Goal: Information Seeking & Learning: Learn about a topic

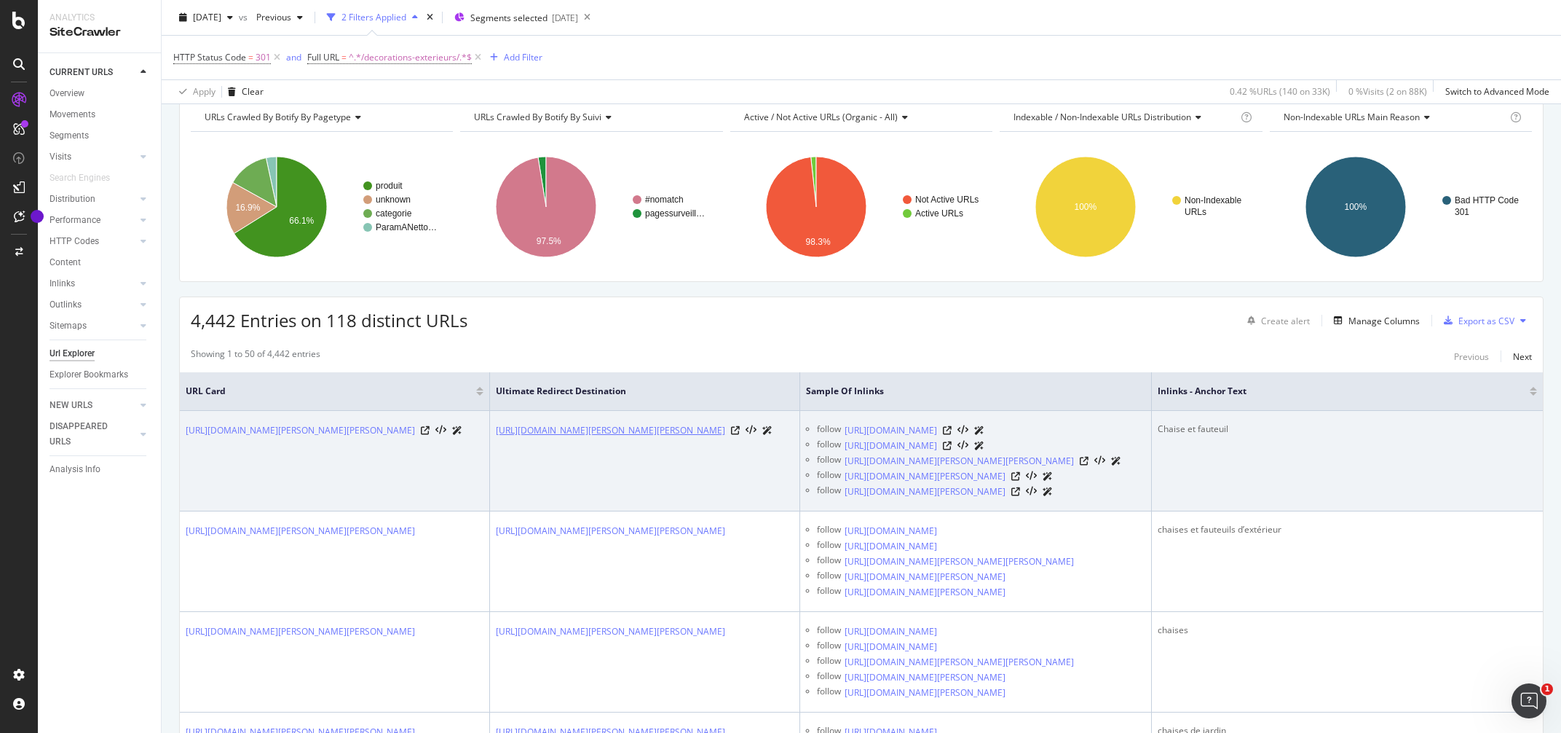
scroll to position [136, 0]
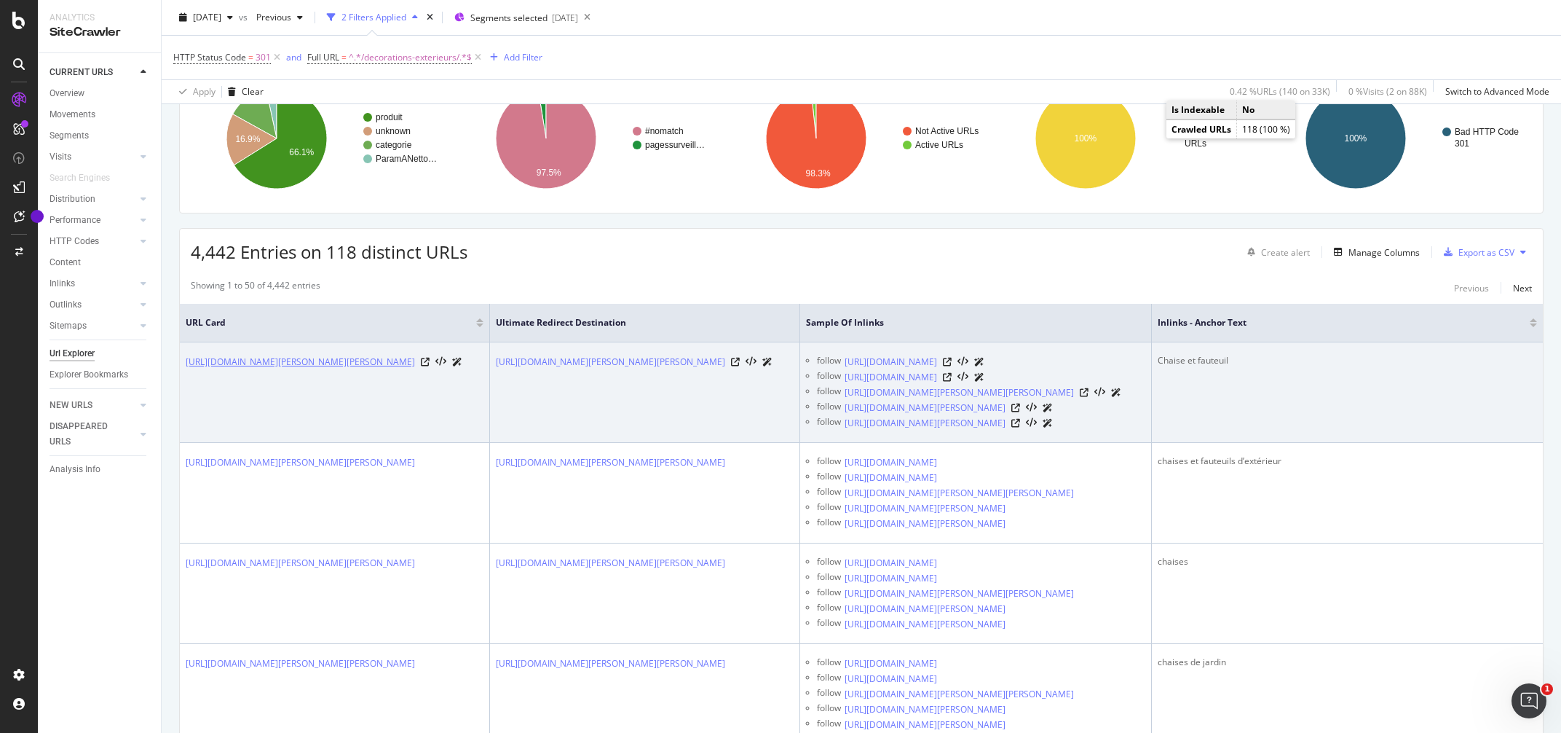
drag, startPoint x: 188, startPoint y: 348, endPoint x: 379, endPoint y: 383, distance: 194.7
click at [379, 383] on td "[URL][DOMAIN_NAME][PERSON_NAME][PERSON_NAME]" at bounding box center [335, 392] width 310 height 100
copy link "[URL][DOMAIN_NAME][PERSON_NAME][PERSON_NAME]"
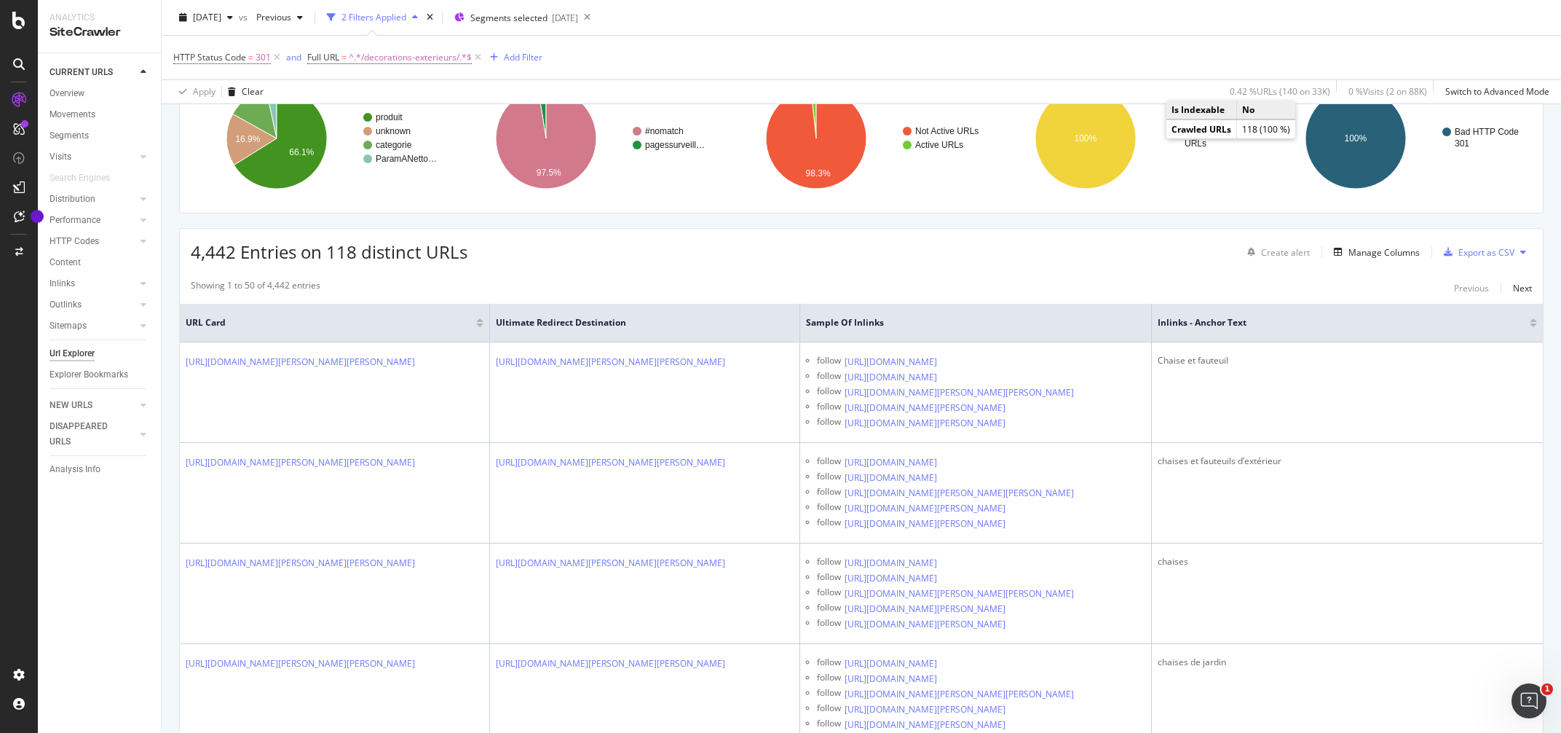
click at [778, 255] on div "4,442 Entries on 118 distinct URLs Create alert Manage Columns Export as CSV" at bounding box center [861, 247] width 1363 height 36
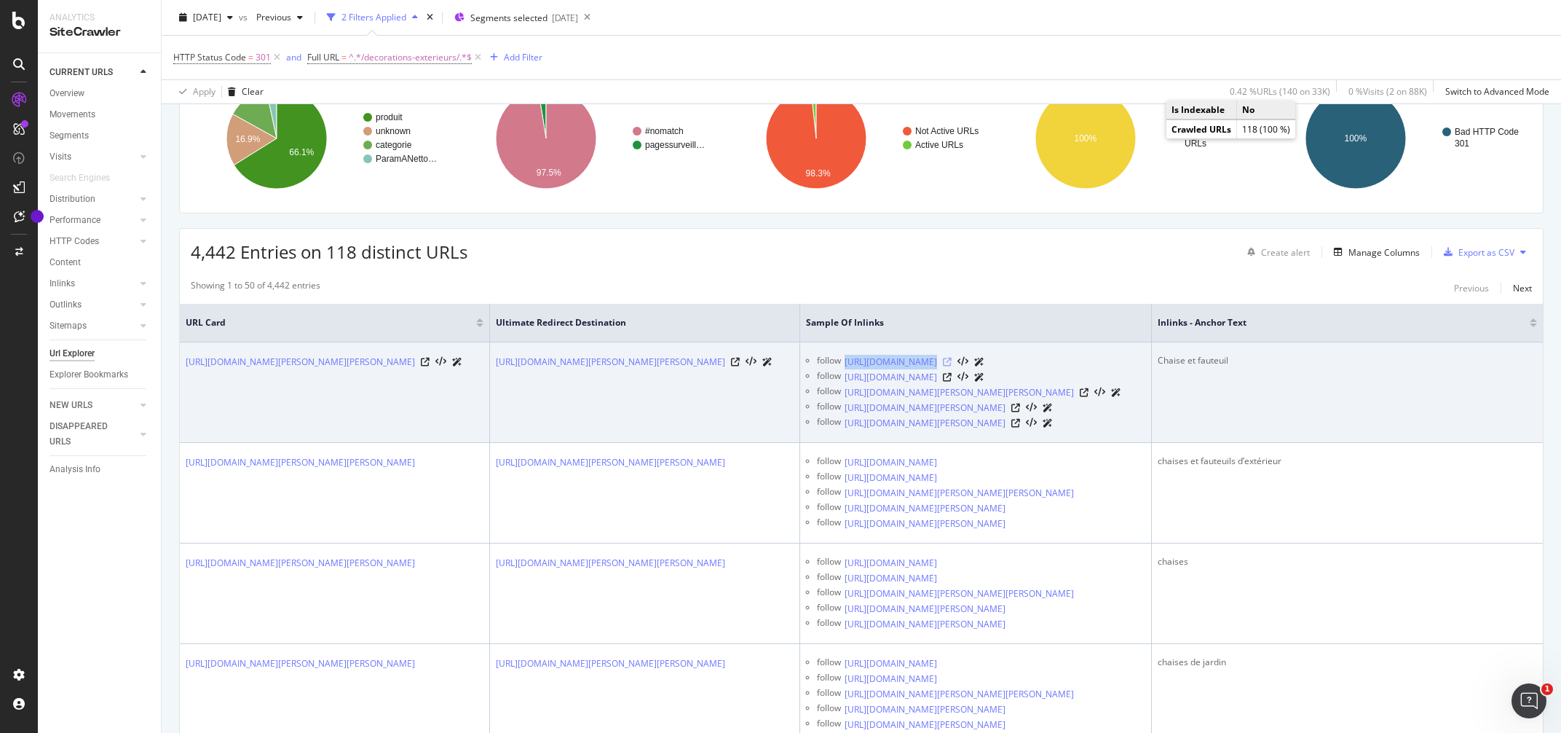
drag, startPoint x: 954, startPoint y: 347, endPoint x: 1160, endPoint y: 364, distance: 206.8
click at [1152, 364] on td "follow https://www.eminza.com/decorations-exterieurs/ follow https://www.eminza…" at bounding box center [976, 392] width 352 height 100
copy link "https://www.eminza.com/decorations-exterieurs/"
drag, startPoint x: 187, startPoint y: 342, endPoint x: 393, endPoint y: 390, distance: 211.6
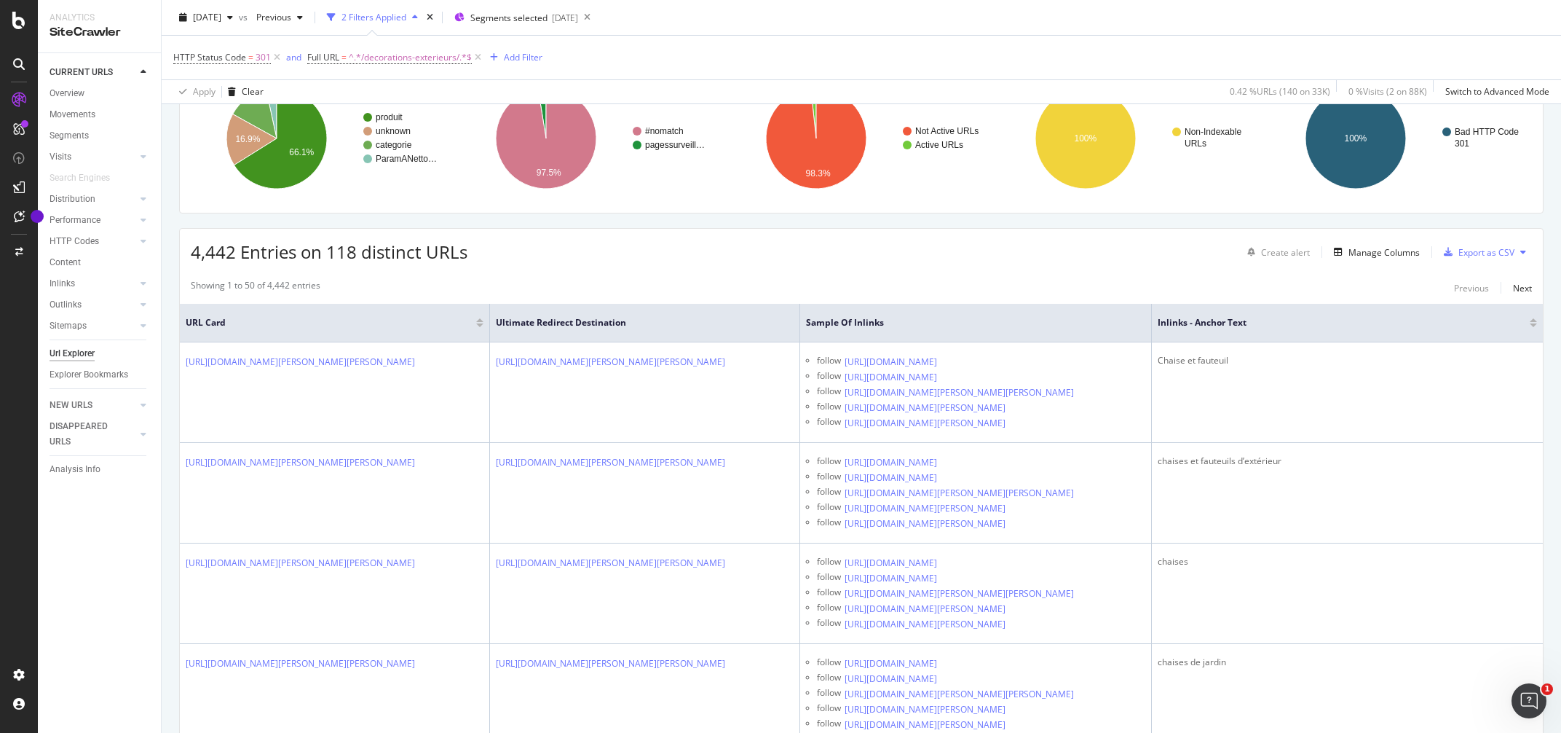
click at [880, 280] on div "Showing 1 to 50 of 4,442 entries Previous Next" at bounding box center [861, 287] width 1363 height 17
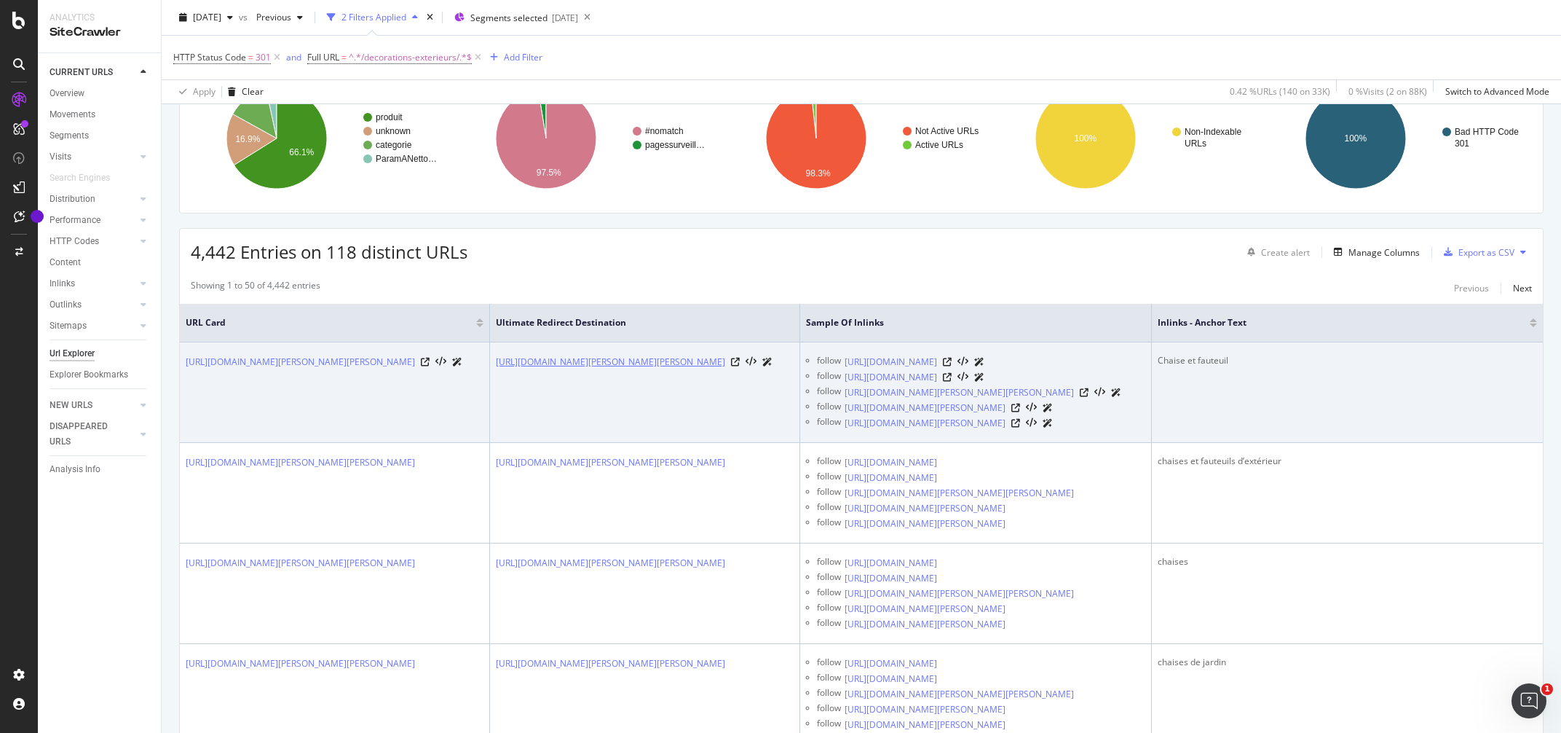
drag, startPoint x: 553, startPoint y: 350, endPoint x: 744, endPoint y: 381, distance: 193.3
click at [744, 381] on td "https://www.eminza.com/decorations-exterieurs/salon-de-jardin-table-et-chaise-1…" at bounding box center [645, 392] width 310 height 100
copy link "ttps://www.eminza.com/decorations-exterieurs/salon-de-jardin-table-et-chaise-17…"
drag, startPoint x: 227, startPoint y: 368, endPoint x: 390, endPoint y: 390, distance: 163.8
click at [390, 390] on td "https://www.eminza.com/decorations-exterieurs/salon-de-jardin-table-et-chaise-1…" at bounding box center [335, 392] width 310 height 100
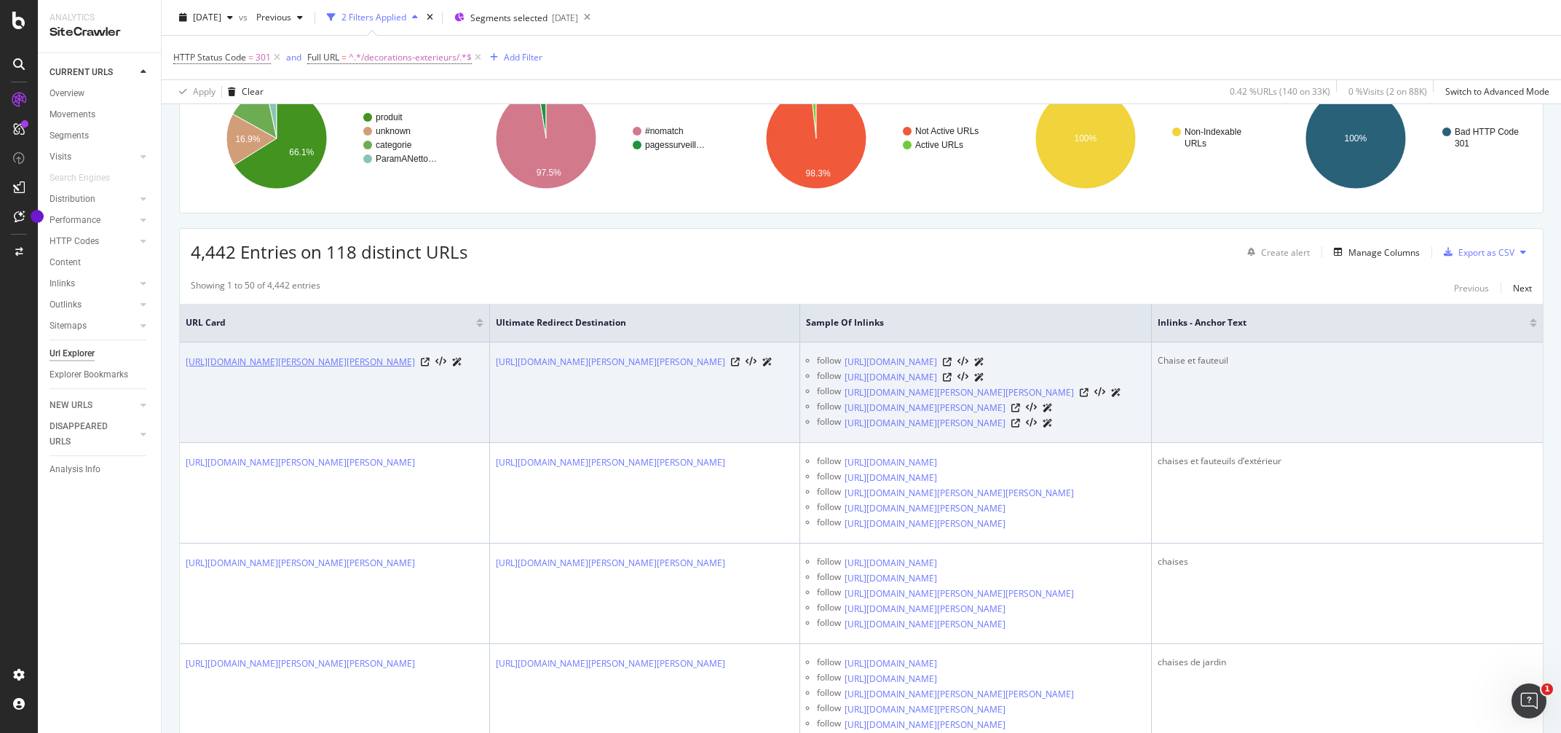
copy link "https://www.eminza.com/decorations-exterieurs/salon-de-jardin-table-et-chaise-1…"
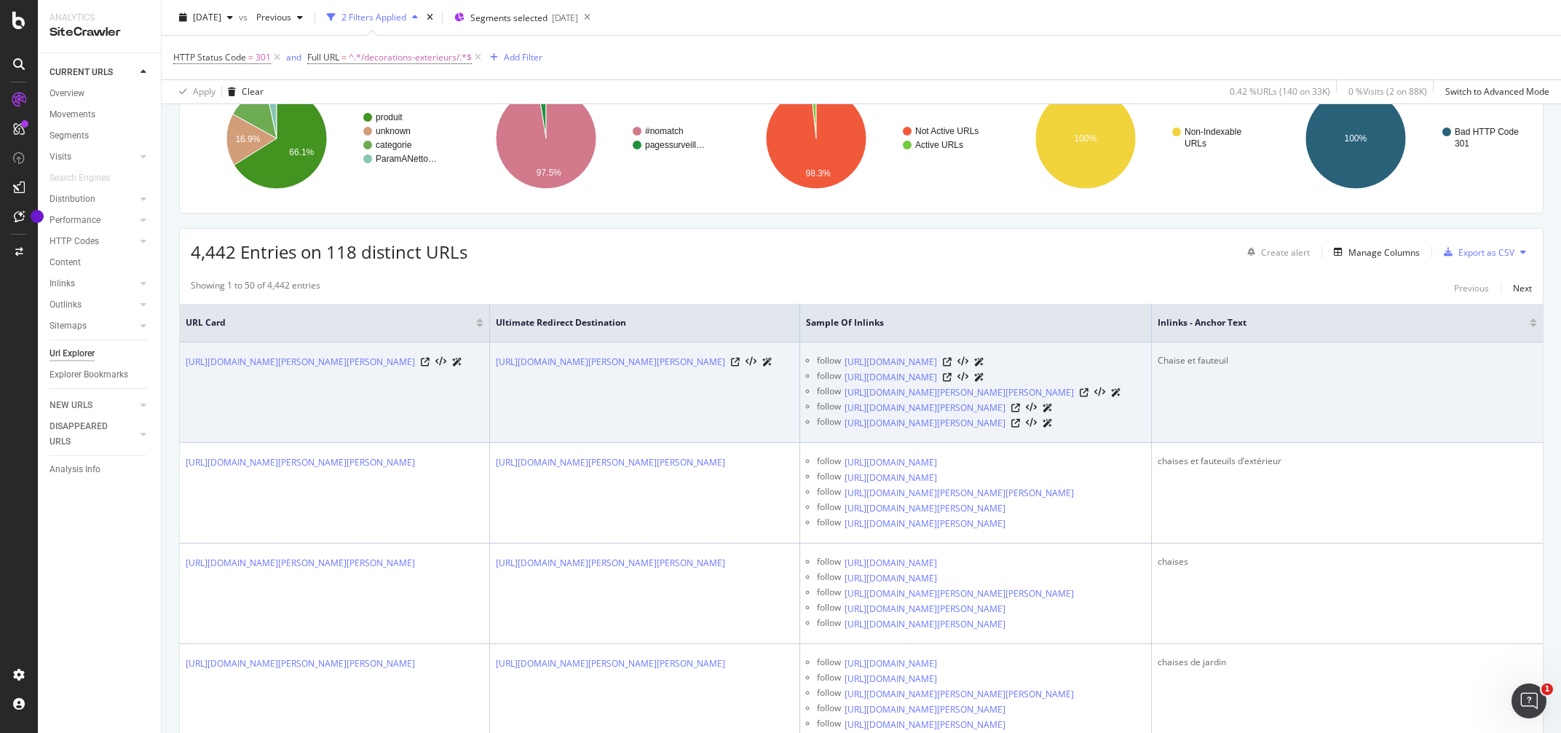
drag, startPoint x: 189, startPoint y: 347, endPoint x: 397, endPoint y: 397, distance: 214.1
click at [397, 397] on td "https://www.eminza.com/decorations-exterieurs/salon-de-jardin-table-et-chaise-1…" at bounding box center [335, 392] width 310 height 100
copy link "ttps://www.eminza.com/decorations-exterieurs/salon-de-jardin-table-et-chaise-17…"
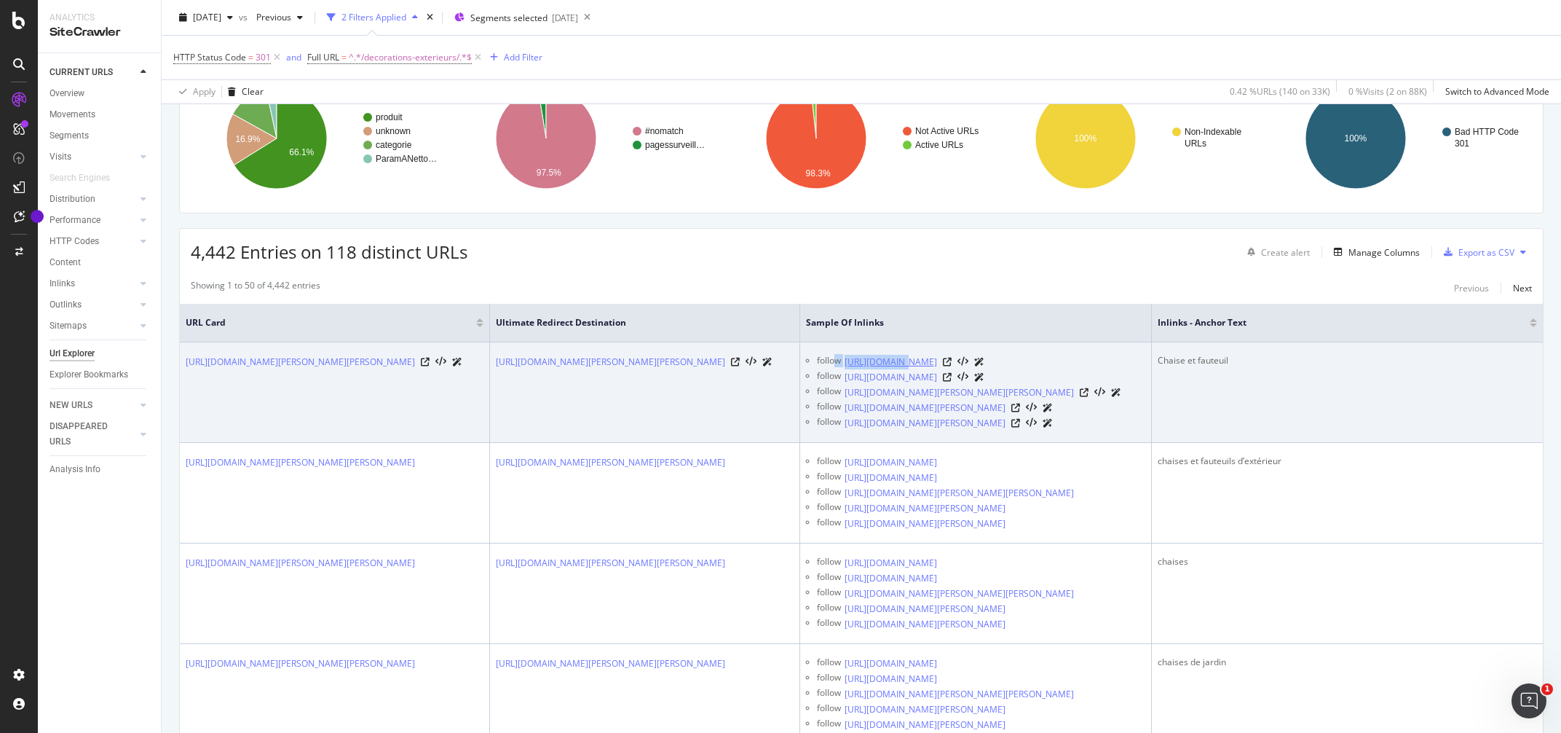
drag, startPoint x: 946, startPoint y: 350, endPoint x: 1014, endPoint y: 357, distance: 68.1
click at [1014, 357] on td "follow https://www.eminza.com/decorations-exterieurs/ follow https://www.eminza…" at bounding box center [976, 392] width 352 height 100
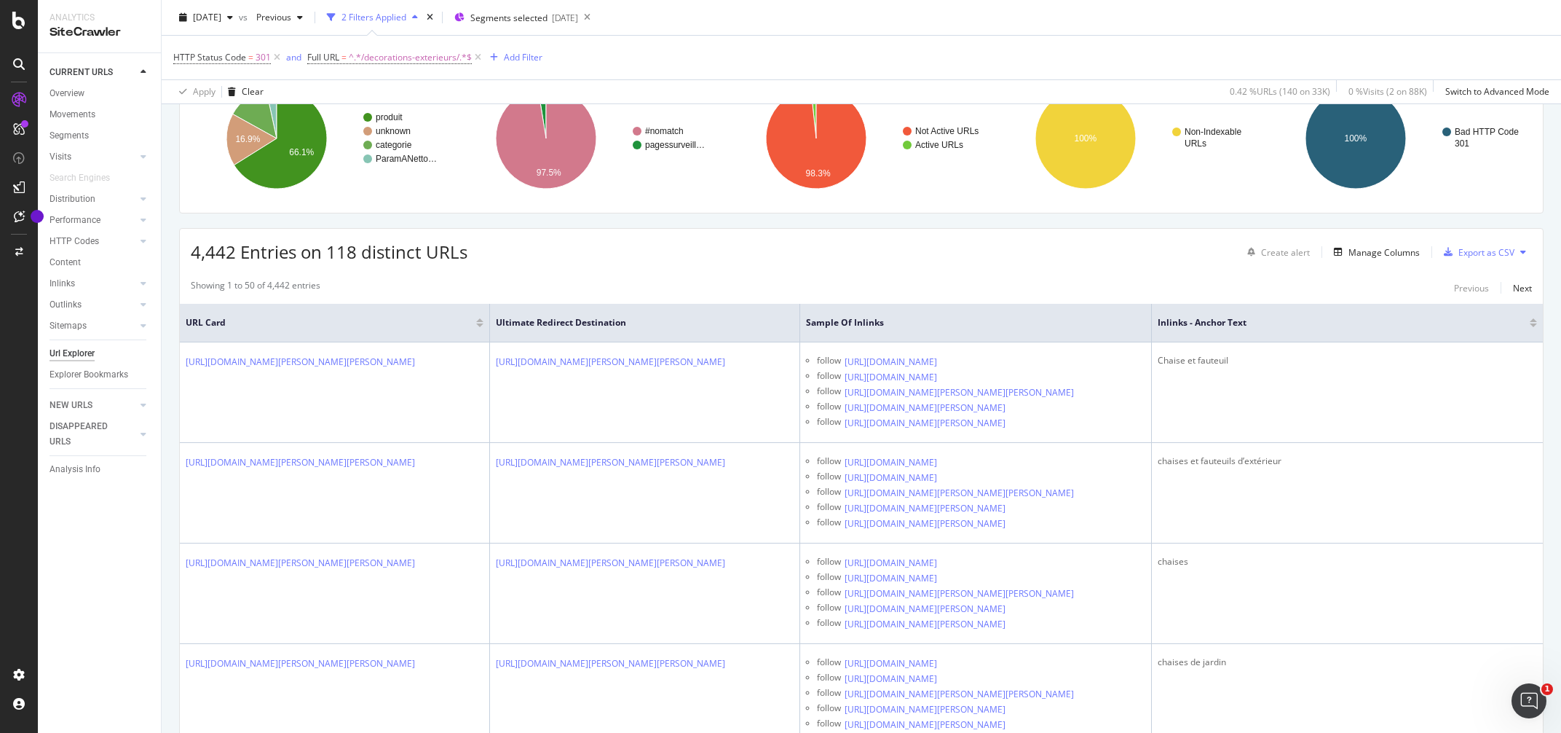
click at [1044, 263] on div "4,442 Entries on 118 distinct URLs Create alert Manage Columns Export as CSV" at bounding box center [861, 247] width 1363 height 36
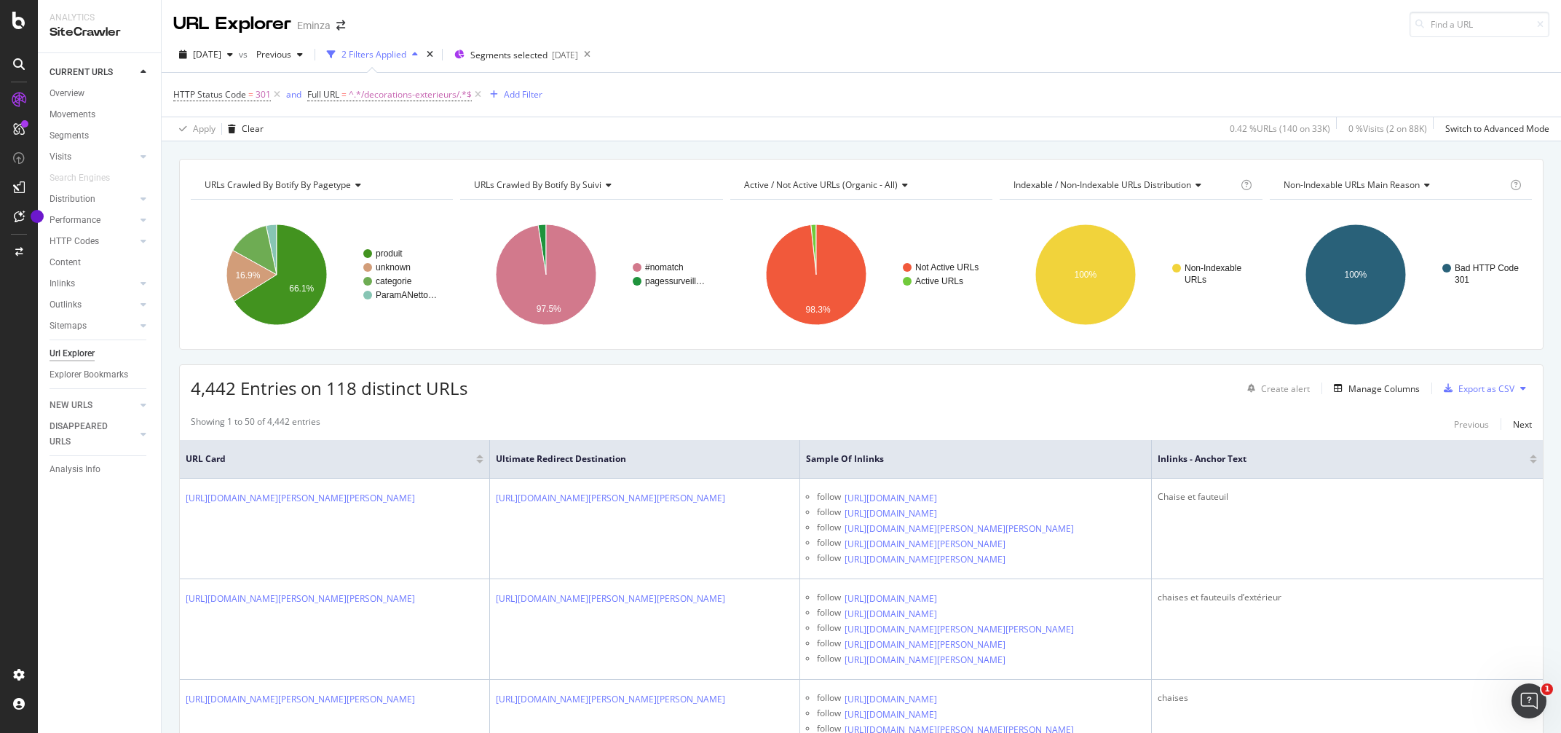
scroll to position [205, 0]
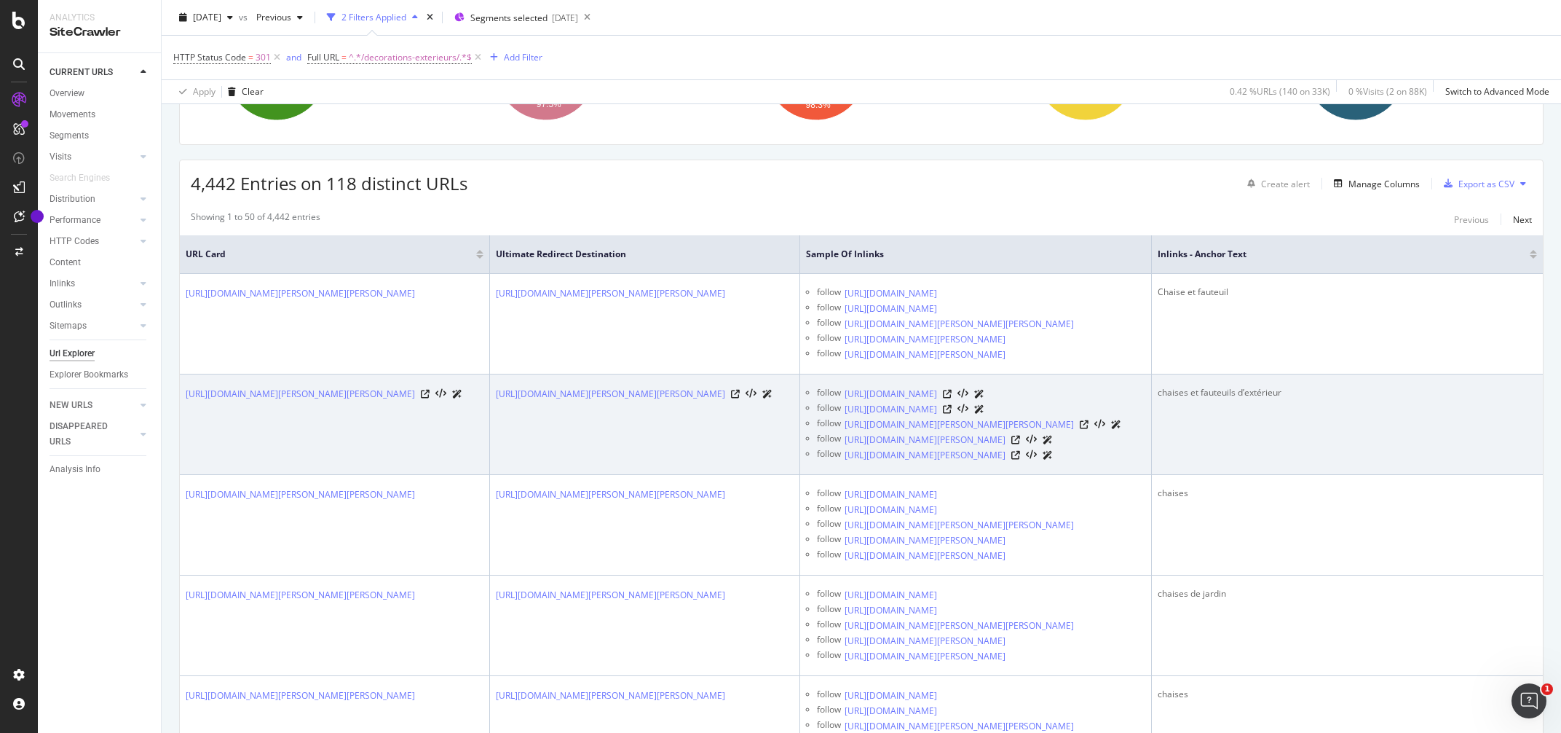
drag, startPoint x: 553, startPoint y: 430, endPoint x: 738, endPoint y: 481, distance: 192.8
click at [676, 475] on td "https://www.eminza.com/decorations-exterieurs/salon-de-jardin-table-et-chaise-1…" at bounding box center [645, 424] width 310 height 100
drag, startPoint x: 546, startPoint y: 441, endPoint x: 725, endPoint y: 476, distance: 181.8
click at [725, 475] on td "https://www.eminza.com/decorations-exterieurs/salon-de-jardin-table-et-chaise-1…" at bounding box center [645, 424] width 310 height 100
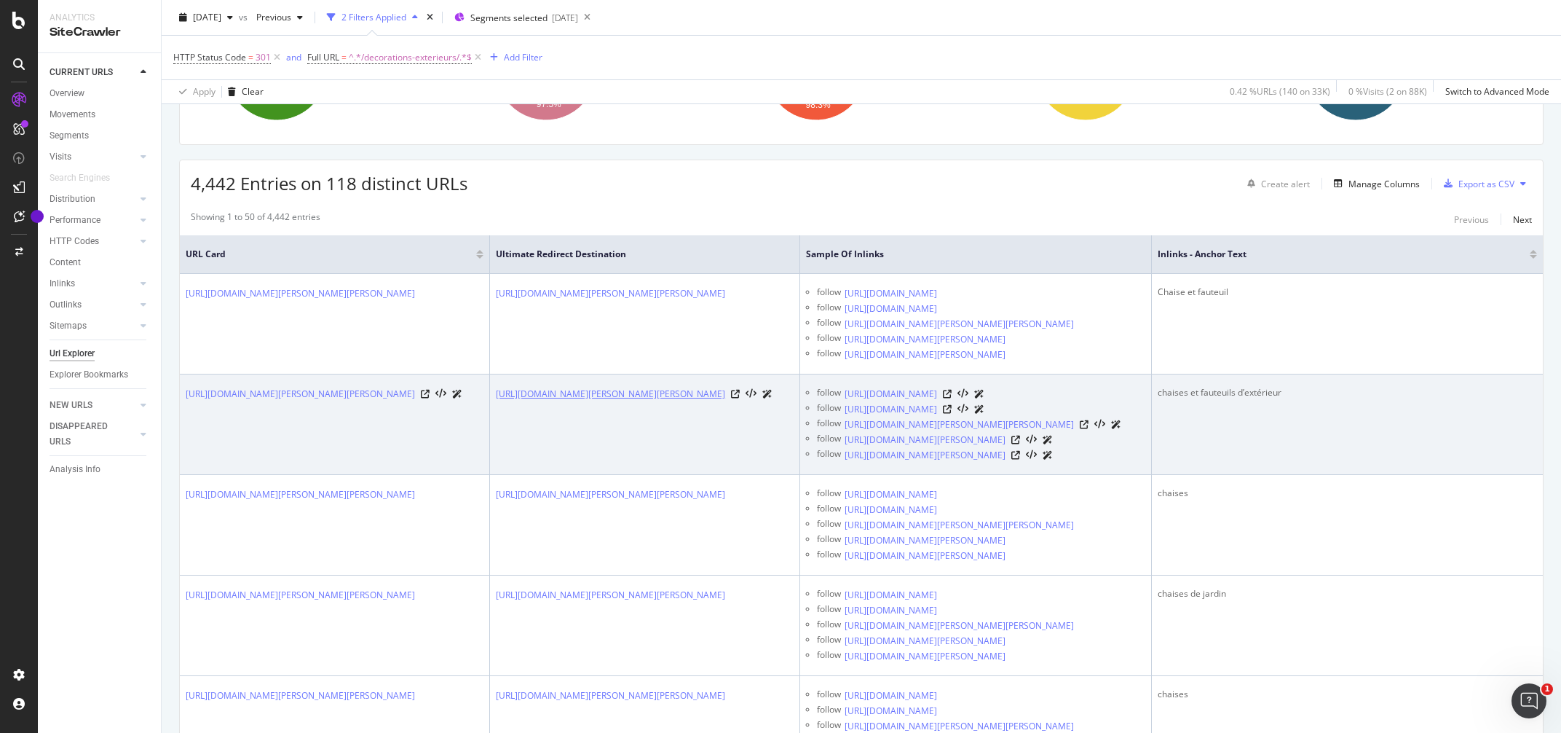
copy link "https://www.eminza.com/decorations-exterieurs/salon-de-jardin-table-et-chaise-1…"
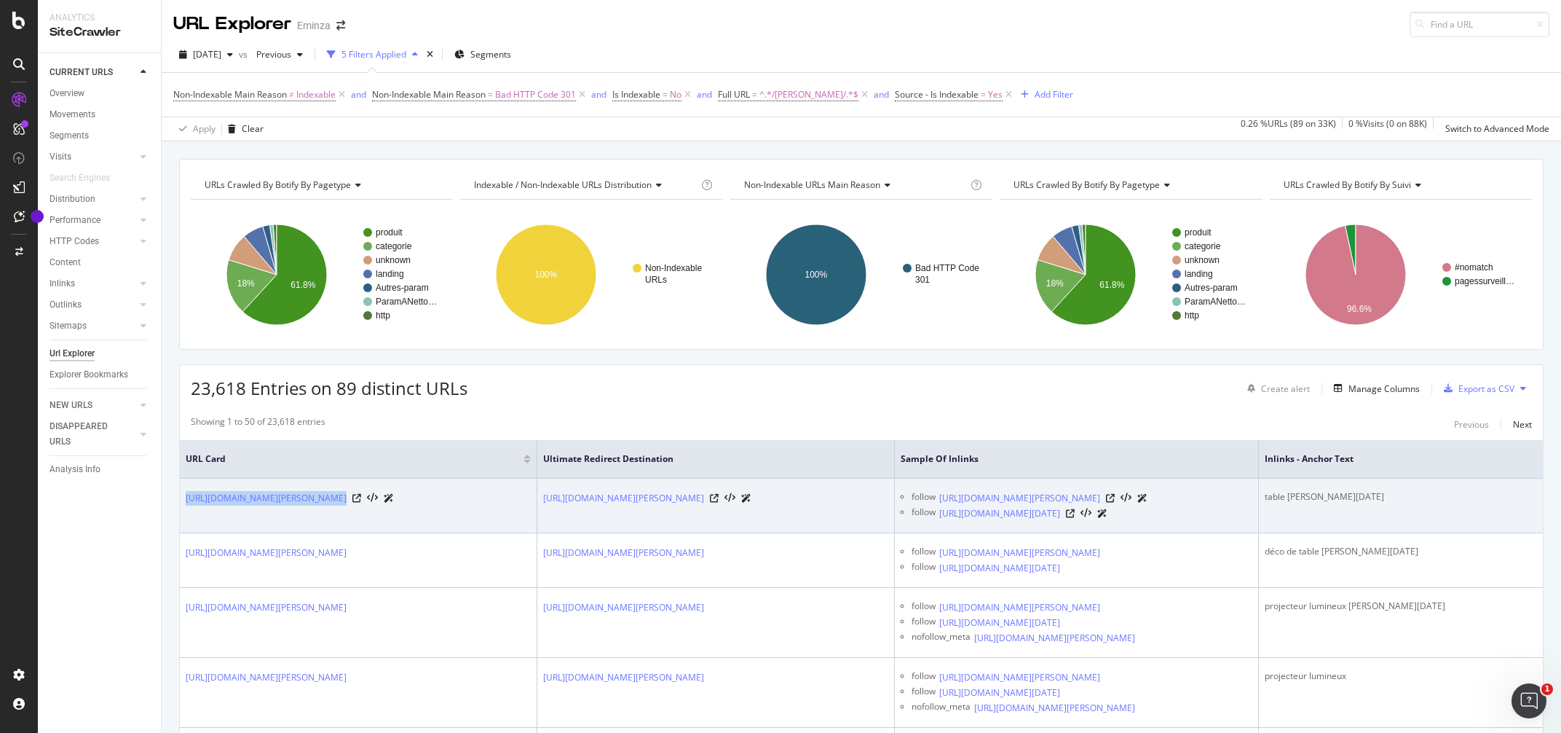
drag, startPoint x: 180, startPoint y: 481, endPoint x: 476, endPoint y: 510, distance: 297.1
copy link "https://www.eminza.com/noel/decoration-de-table-2594-2594.html"
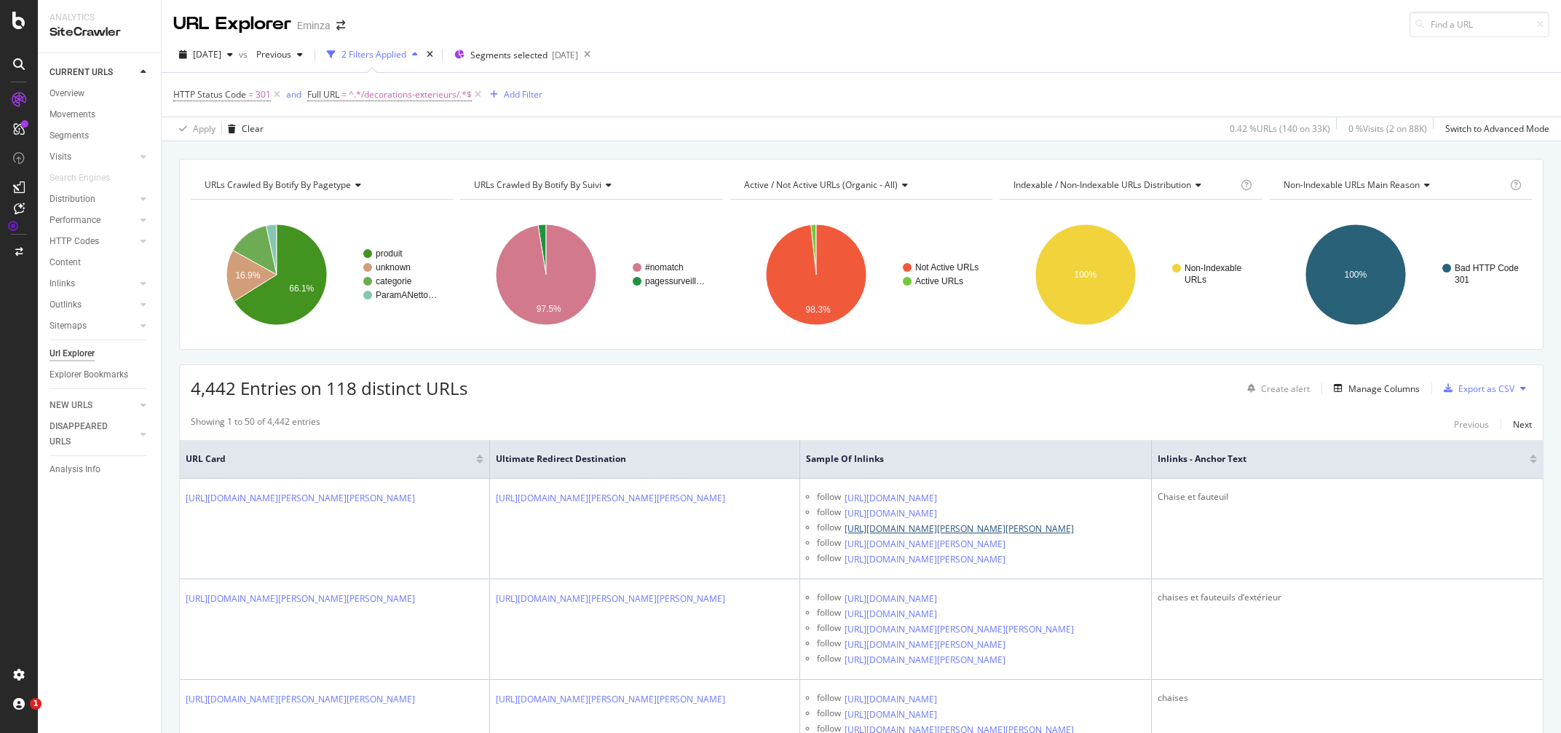
scroll to position [68, 0]
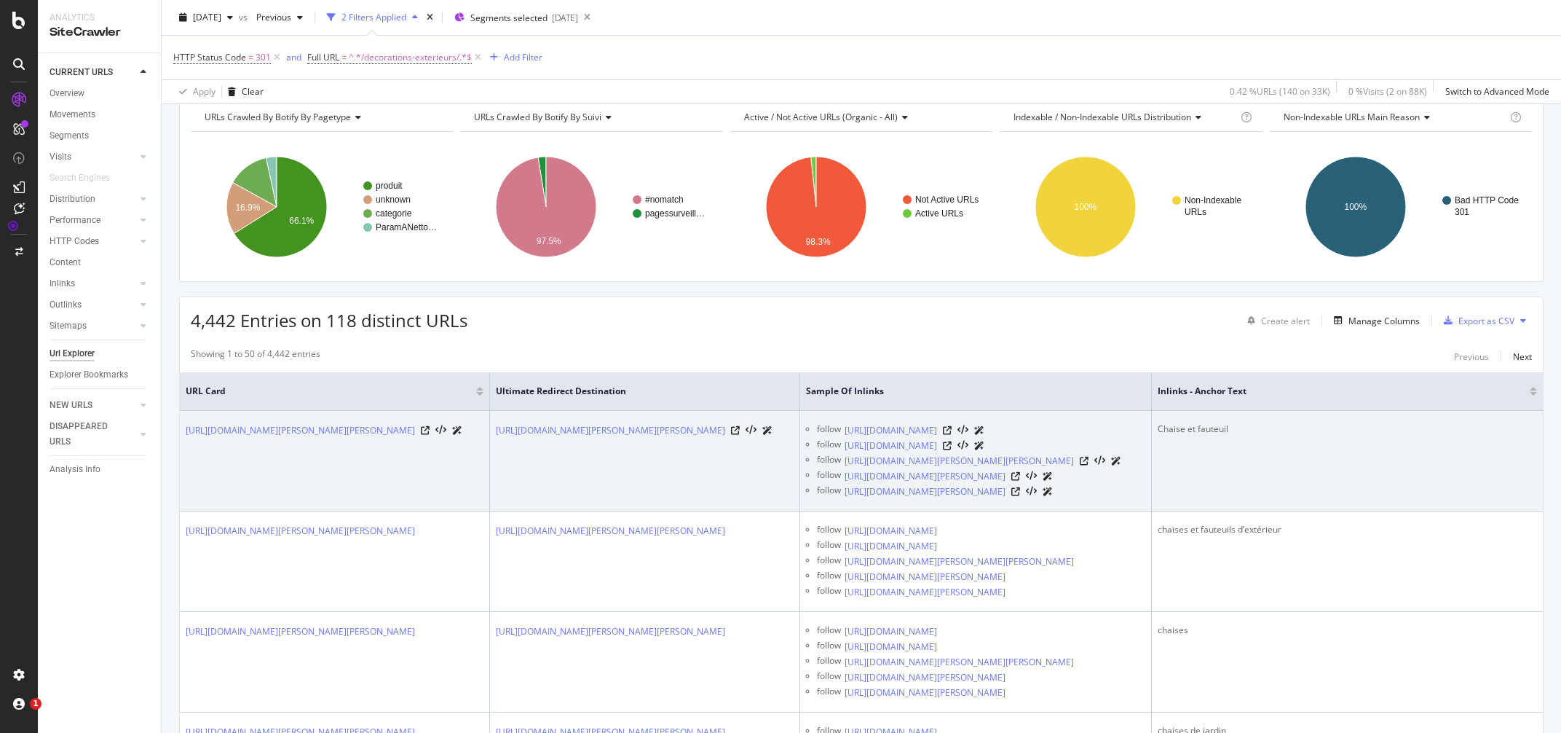
click at [1053, 481] on icon at bounding box center [1048, 476] width 10 height 9
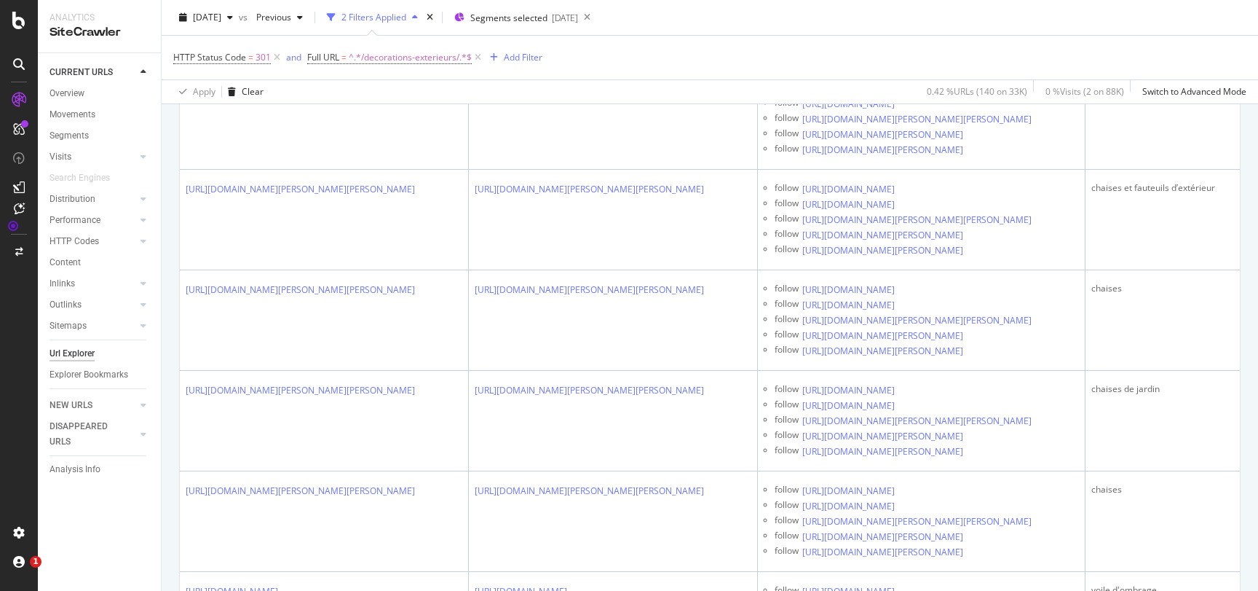
scroll to position [409, 0]
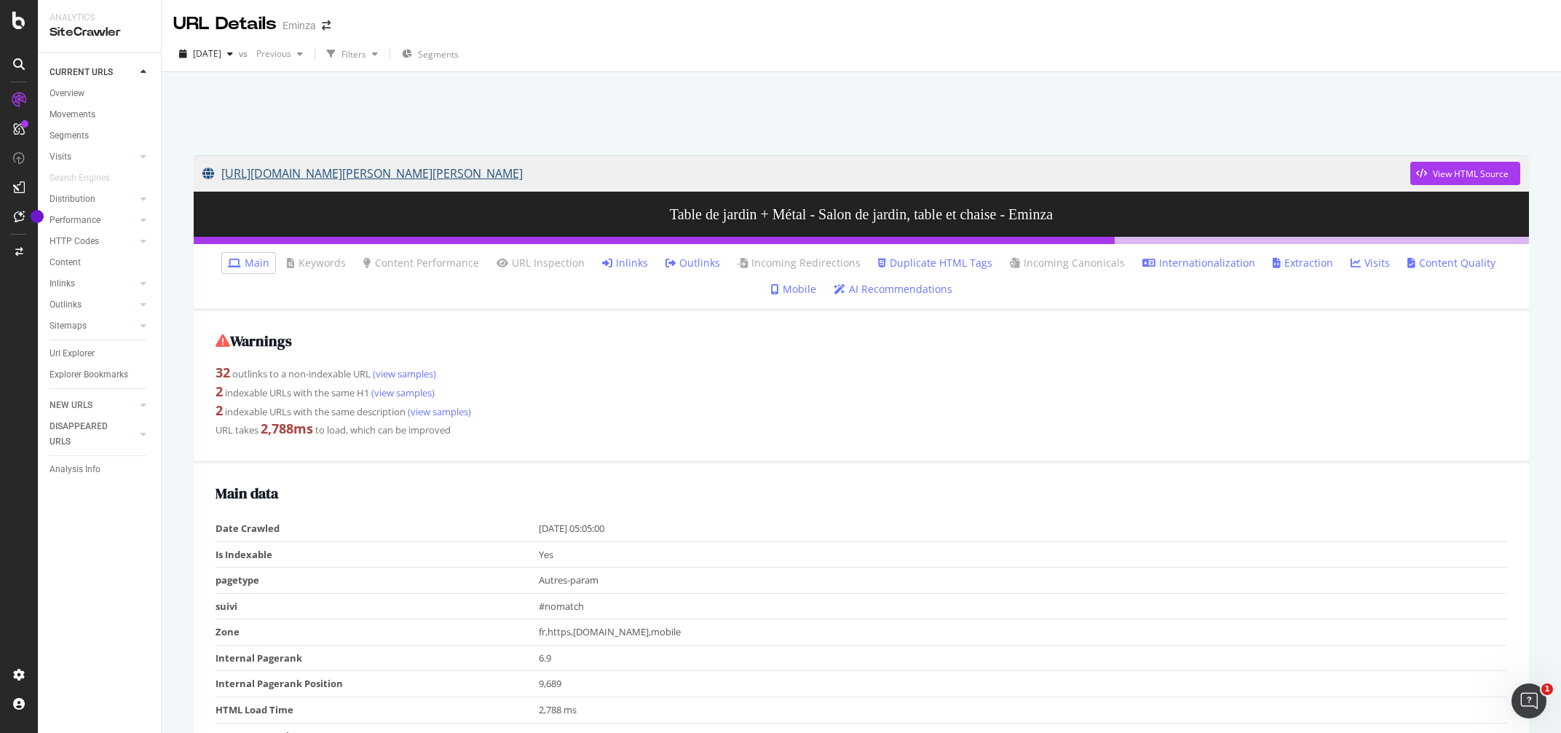
scroll to position [342, 0]
